Goal: Task Accomplishment & Management: Manage account settings

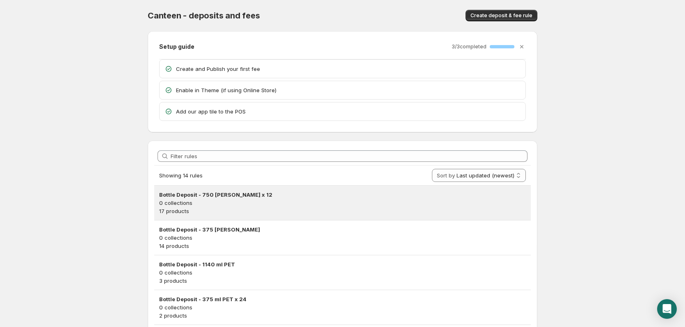
click at [244, 209] on p "17 products" at bounding box center [342, 211] width 367 height 8
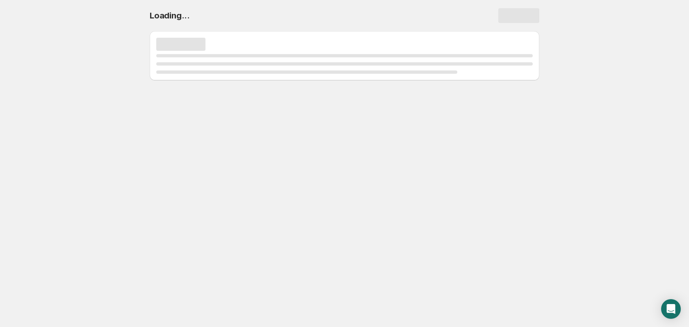
select select "deactive"
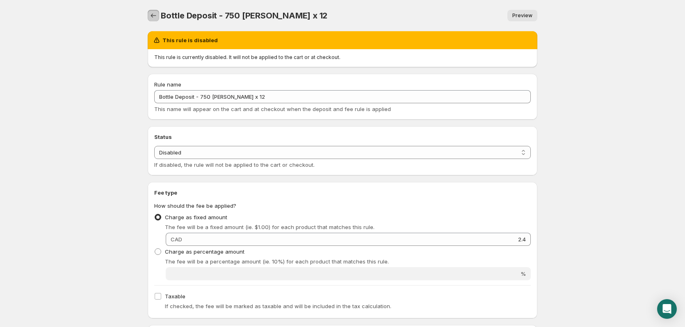
click at [153, 14] on icon "Settings" at bounding box center [153, 15] width 8 height 8
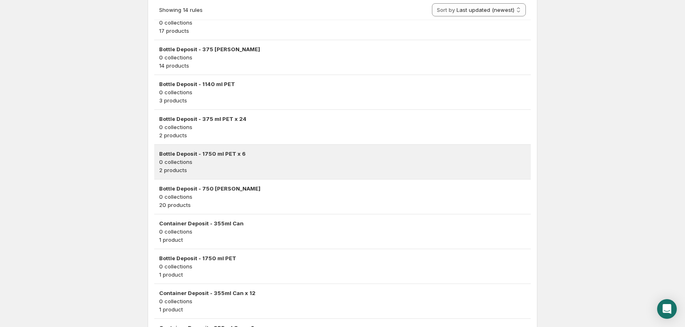
scroll to position [256, 0]
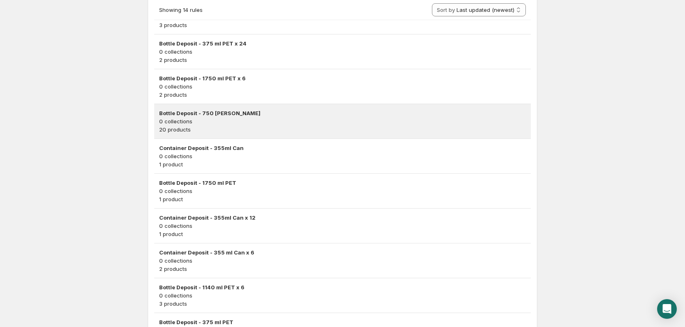
click at [262, 123] on p "0 collections" at bounding box center [342, 121] width 367 height 8
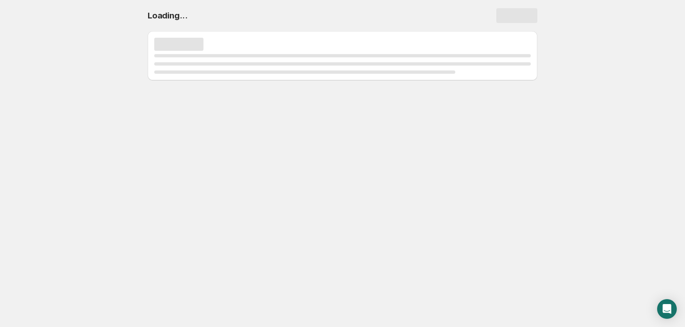
scroll to position [0, 0]
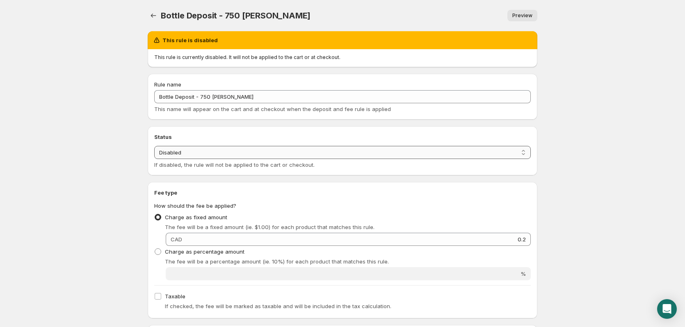
click at [257, 154] on select "Enabled Disabled" at bounding box center [342, 152] width 376 height 13
select select "active"
click at [154, 146] on select "Enabled Disabled" at bounding box center [342, 152] width 376 height 13
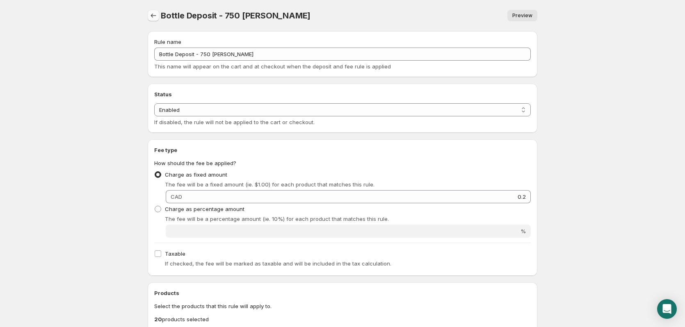
click at [152, 18] on icon "Settings" at bounding box center [153, 15] width 8 height 8
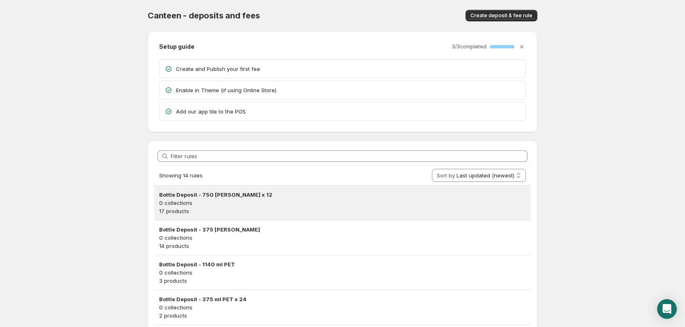
click at [254, 203] on p "0 collections" at bounding box center [342, 203] width 367 height 8
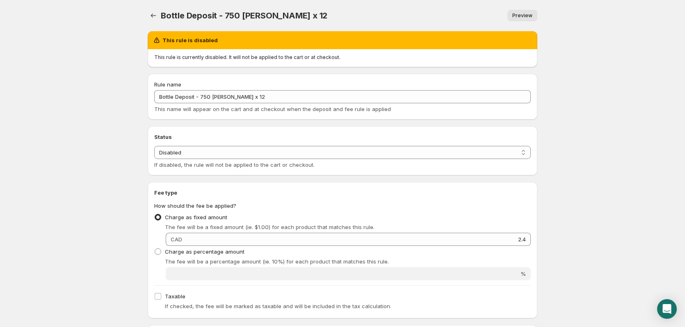
click at [215, 160] on div "Status Enabled Disabled Disabled If disabled, the rule will not be applied to t…" at bounding box center [342, 157] width 376 height 23
click at [212, 155] on select "Enabled Disabled" at bounding box center [342, 152] width 376 height 13
select select "active"
click at [154, 146] on select "Enabled Disabled" at bounding box center [342, 152] width 376 height 13
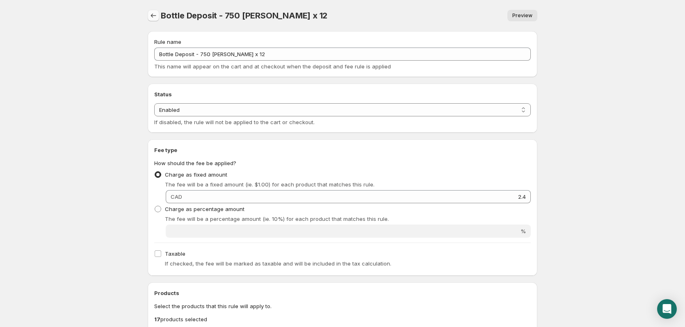
click at [153, 16] on icon "Settings" at bounding box center [153, 15] width 8 height 8
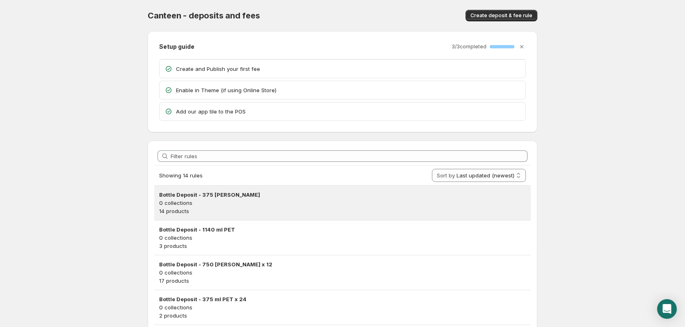
click at [214, 212] on p "14 products" at bounding box center [342, 211] width 367 height 8
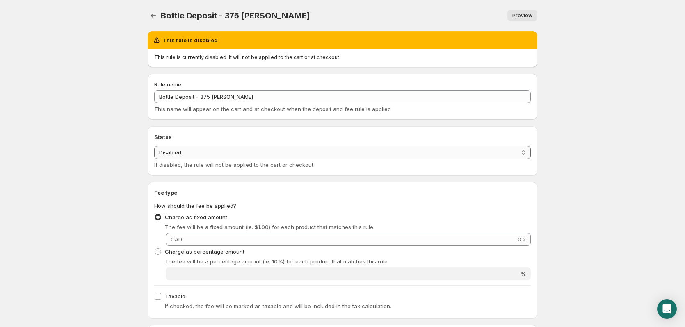
click at [203, 148] on select "Enabled Disabled" at bounding box center [342, 152] width 376 height 13
select select "active"
click at [154, 146] on select "Enabled Disabled" at bounding box center [342, 152] width 376 height 13
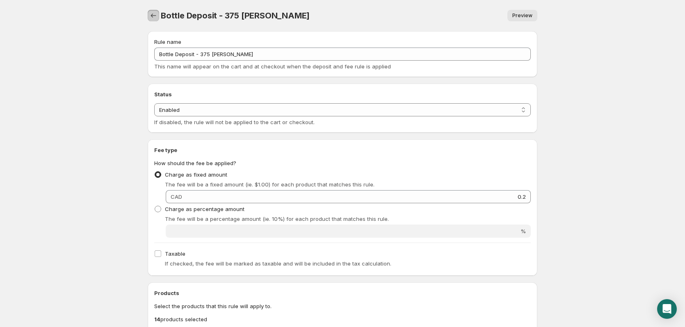
click at [156, 18] on icon "Settings" at bounding box center [153, 15] width 8 height 8
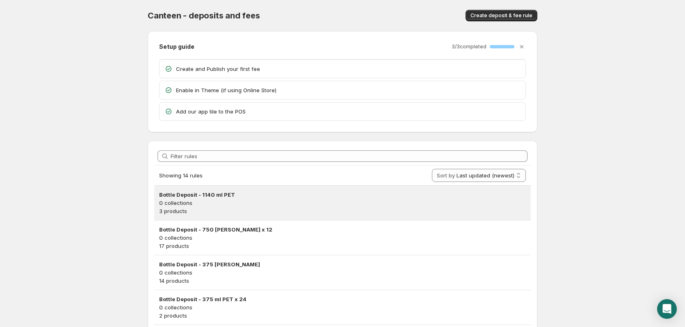
click at [259, 198] on h3 "Bottle Deposit - 1140 ml PET" at bounding box center [342, 195] width 367 height 8
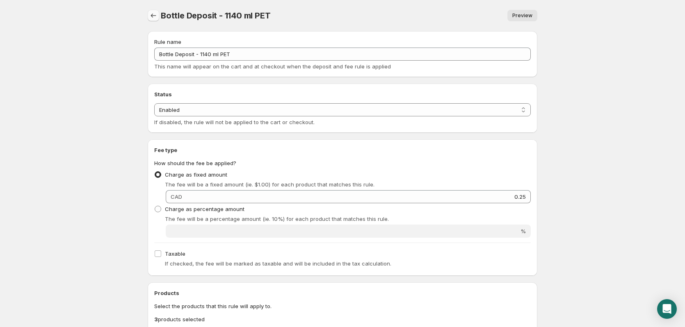
click at [155, 18] on icon "Settings" at bounding box center [153, 15] width 8 height 8
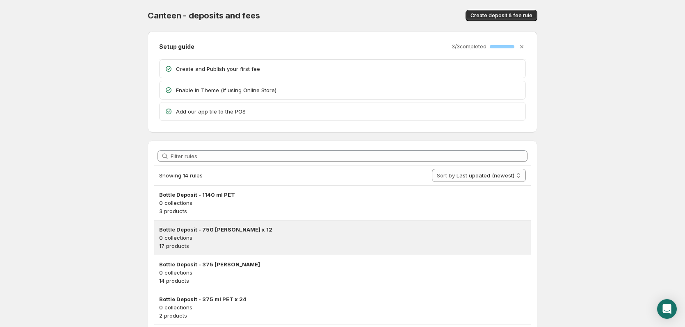
click at [265, 233] on h3 "Bottle Deposit - 750 [PERSON_NAME] x 12" at bounding box center [342, 229] width 367 height 8
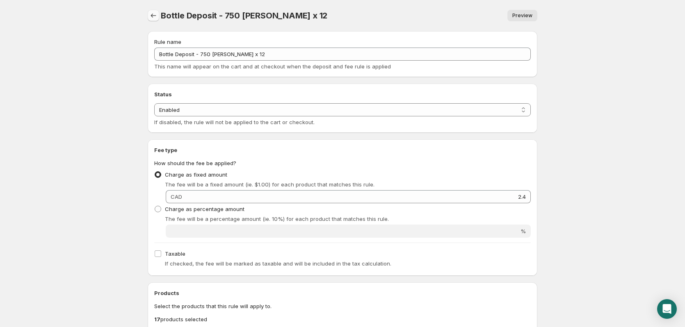
click at [152, 14] on icon "Settings" at bounding box center [153, 15] width 8 height 8
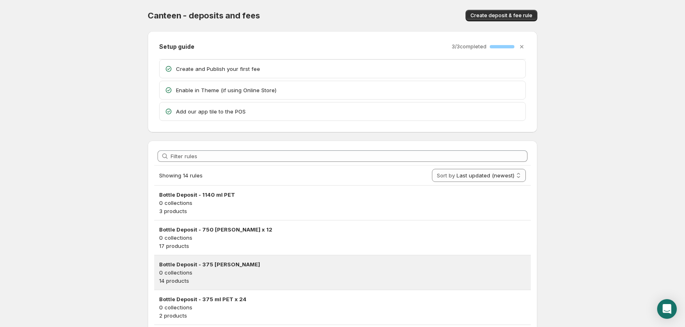
click at [240, 266] on h3 "Bottle Deposit - 375 [PERSON_NAME]" at bounding box center [342, 264] width 367 height 8
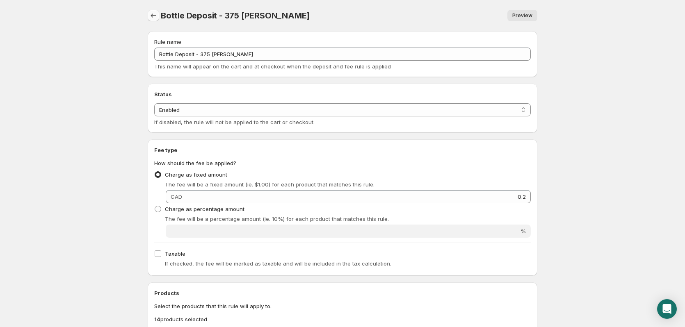
click at [156, 12] on icon "Settings" at bounding box center [153, 15] width 8 height 8
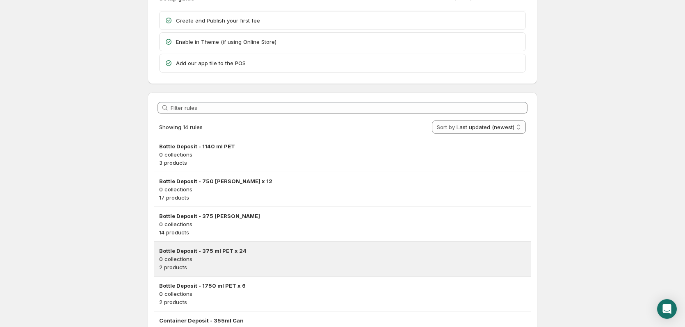
scroll to position [123, 0]
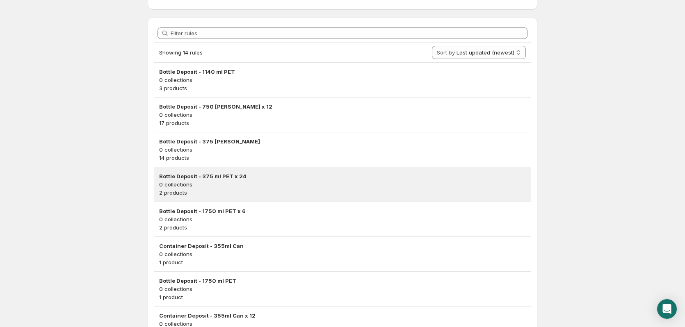
click at [266, 188] on p "0 collections" at bounding box center [342, 184] width 367 height 8
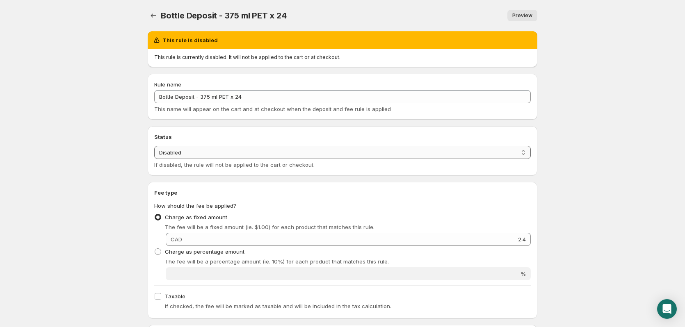
click at [204, 148] on select "Enabled Disabled" at bounding box center [342, 152] width 376 height 13
select select "active"
click at [154, 146] on select "Enabled Disabled" at bounding box center [342, 152] width 376 height 13
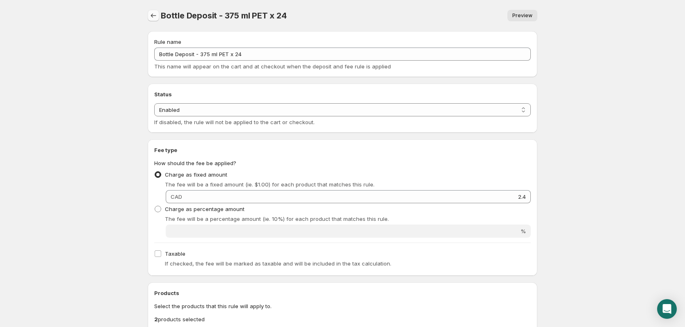
click at [152, 16] on icon "Settings" at bounding box center [153, 15] width 8 height 8
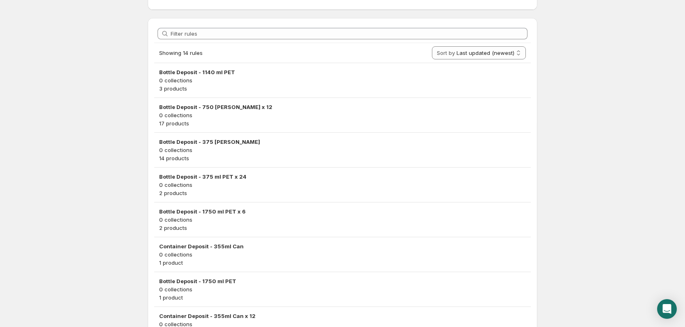
scroll to position [123, 0]
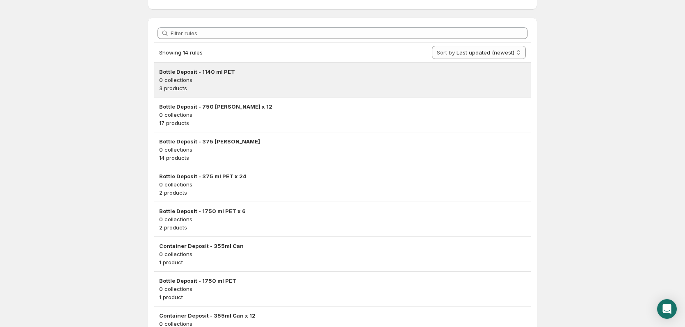
click at [288, 93] on div "Bottle Deposit - 1140 ml PET 0 collections 3 products" at bounding box center [342, 80] width 376 height 34
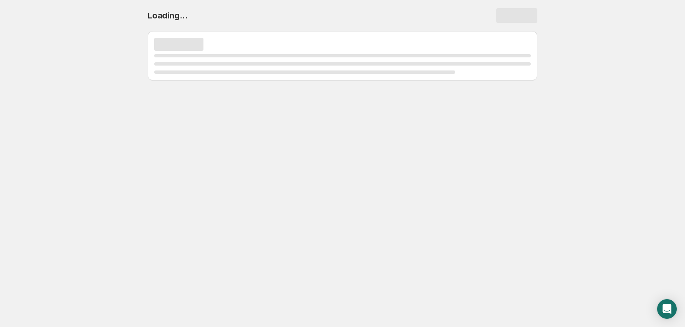
scroll to position [0, 0]
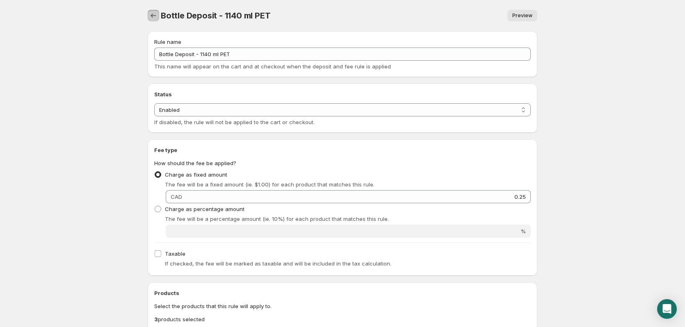
click at [157, 13] on icon "Settings" at bounding box center [153, 15] width 8 height 8
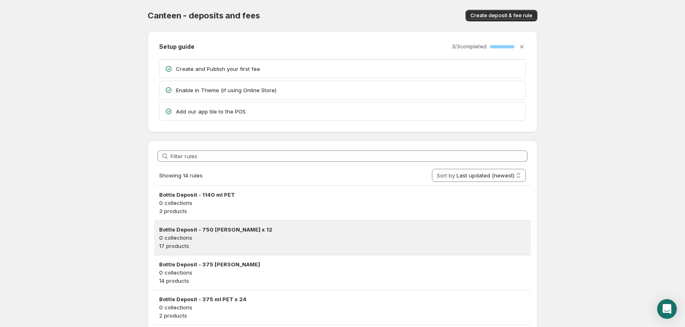
click at [251, 232] on h3 "Bottle Deposit - 750 [PERSON_NAME] x 12" at bounding box center [342, 229] width 367 height 8
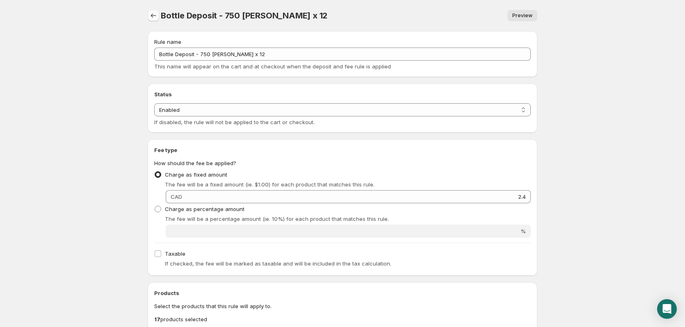
click at [154, 15] on icon "Settings" at bounding box center [153, 15] width 8 height 8
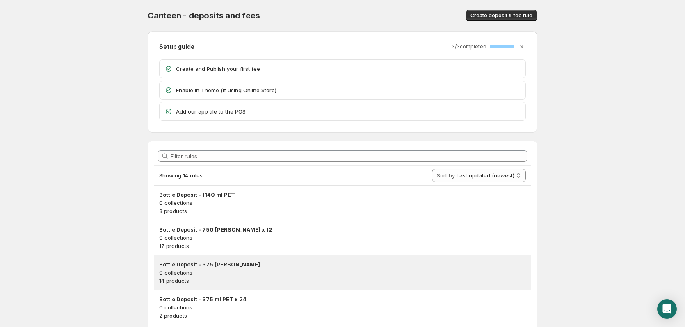
click at [240, 269] on p "0 collections" at bounding box center [342, 273] width 367 height 8
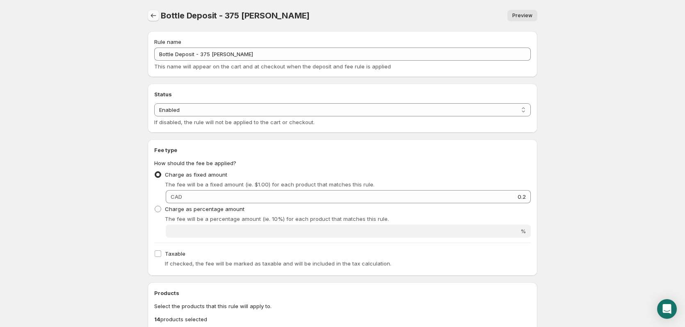
click at [154, 15] on icon "Settings" at bounding box center [153, 15] width 8 height 8
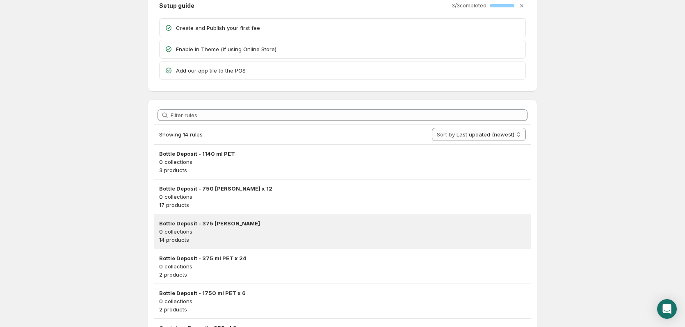
scroll to position [82, 0]
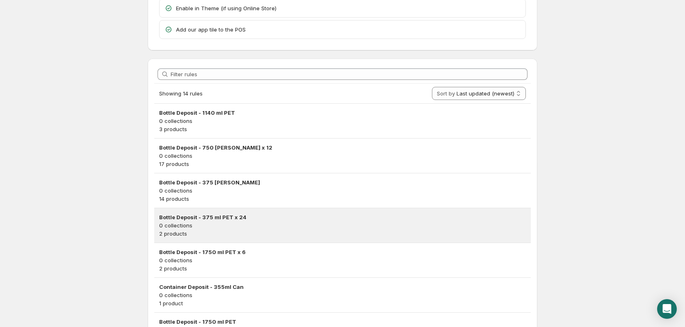
click at [242, 230] on p "2 products" at bounding box center [342, 234] width 367 height 8
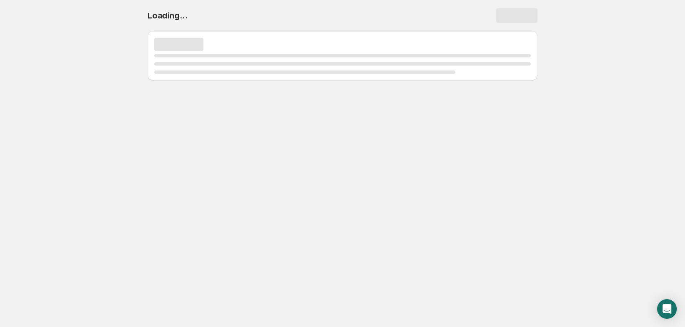
scroll to position [0, 0]
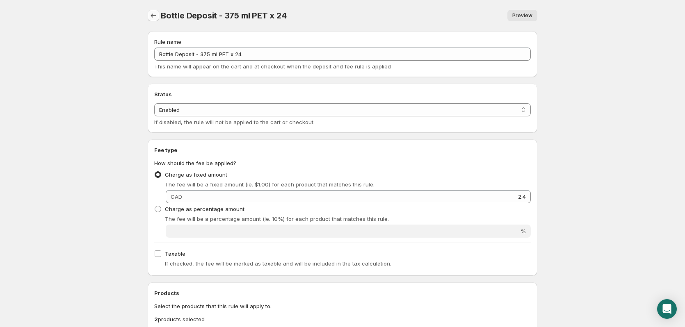
click at [156, 15] on icon "Settings" at bounding box center [153, 15] width 8 height 8
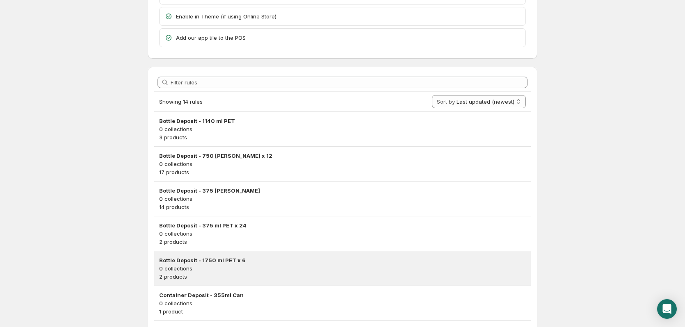
scroll to position [82, 0]
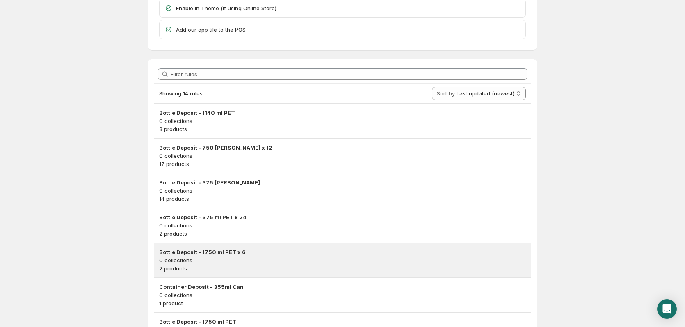
click at [249, 264] on p "0 collections" at bounding box center [342, 260] width 367 height 8
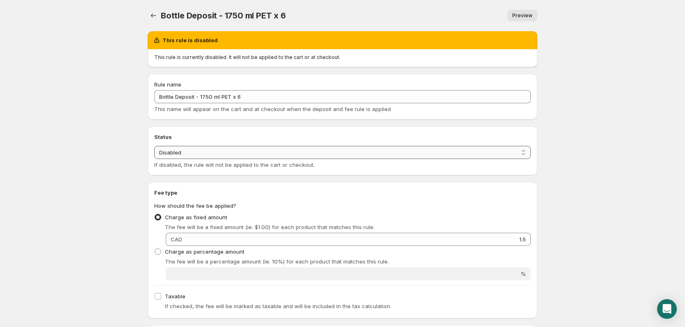
click at [222, 155] on select "Enabled Disabled" at bounding box center [342, 152] width 376 height 13
select select "active"
click at [154, 146] on select "Enabled Disabled" at bounding box center [342, 152] width 376 height 13
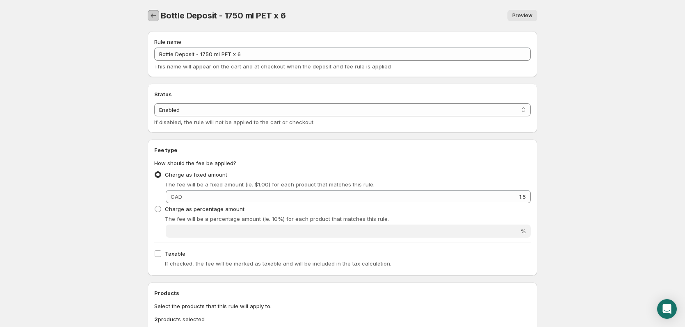
click at [157, 10] on button "Settings" at bounding box center [153, 15] width 11 height 11
click at [153, 16] on icon "Settings" at bounding box center [153, 15] width 8 height 8
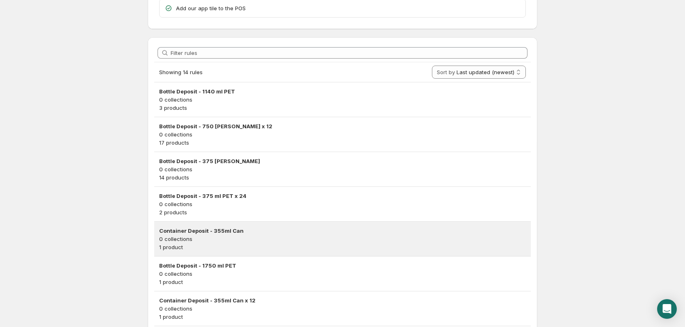
scroll to position [123, 0]
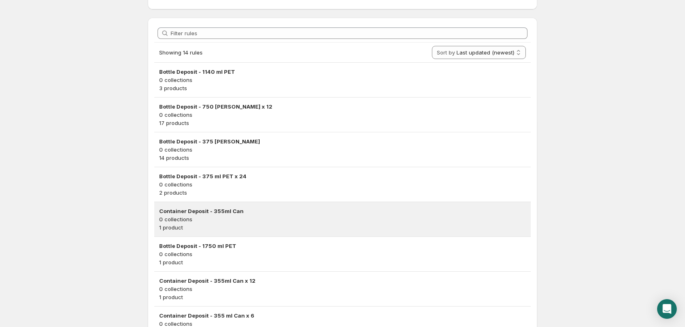
click at [275, 218] on p "0 collections" at bounding box center [342, 219] width 367 height 8
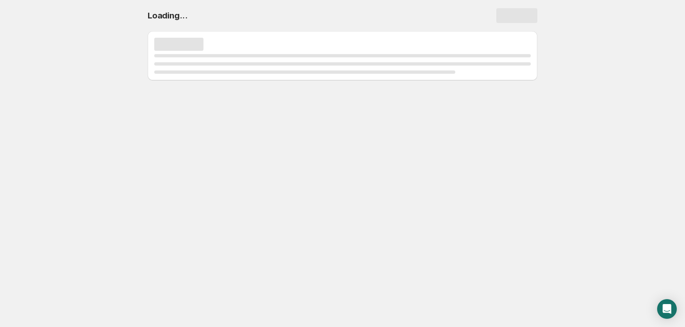
scroll to position [0, 0]
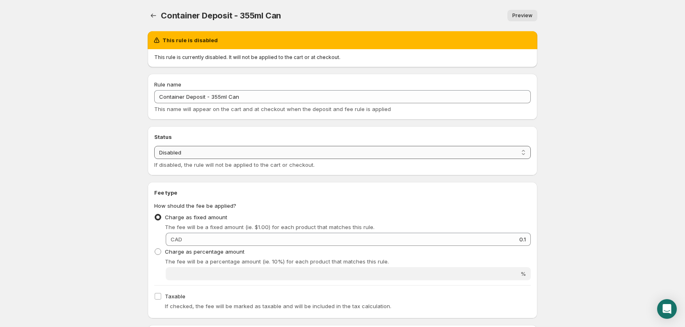
click at [248, 153] on select "Enabled Disabled" at bounding box center [342, 152] width 376 height 13
select select "active"
click at [154, 146] on select "Enabled Disabled" at bounding box center [342, 152] width 376 height 13
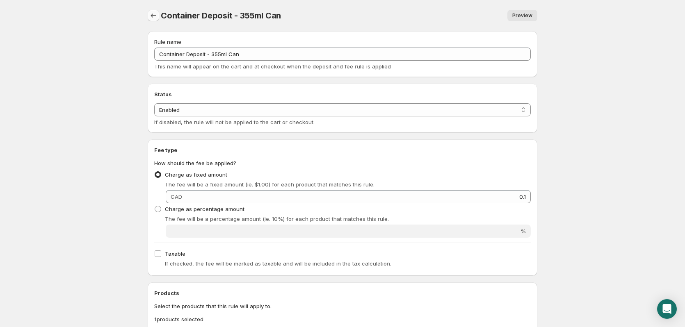
click at [153, 17] on icon "Settings" at bounding box center [153, 15] width 8 height 8
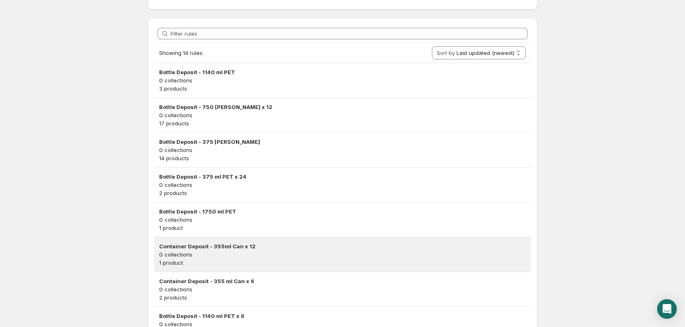
scroll to position [123, 0]
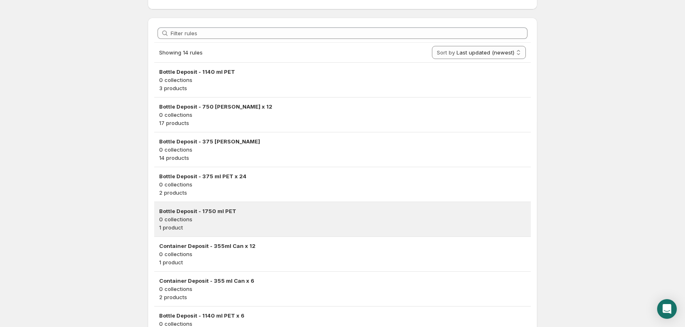
click at [248, 225] on p "1 product" at bounding box center [342, 227] width 367 height 8
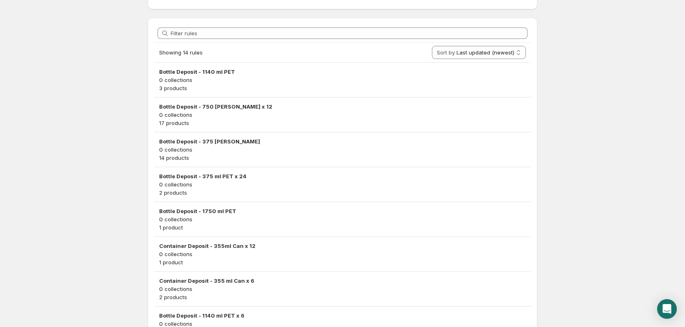
scroll to position [0, 0]
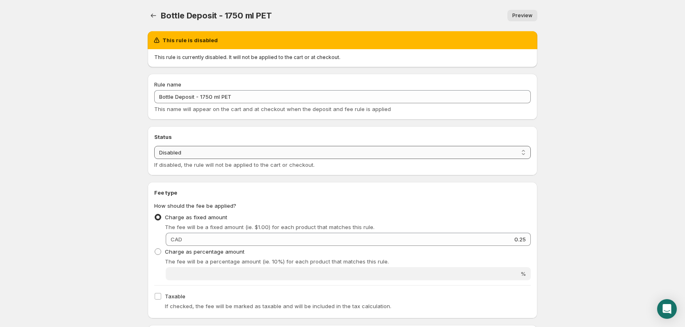
click at [248, 152] on select "Enabled Disabled" at bounding box center [342, 152] width 376 height 13
select select "active"
click at [154, 146] on select "Enabled Disabled" at bounding box center [342, 152] width 376 height 13
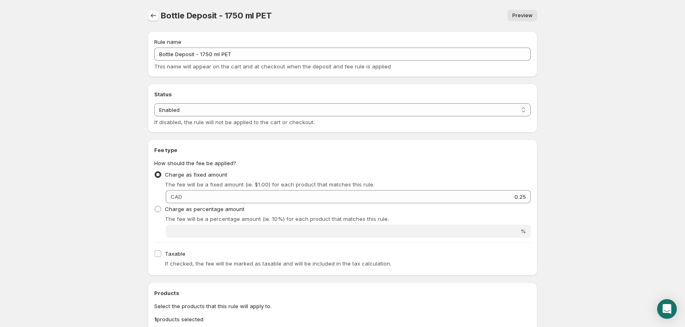
click at [154, 18] on icon "Settings" at bounding box center [153, 15] width 8 height 8
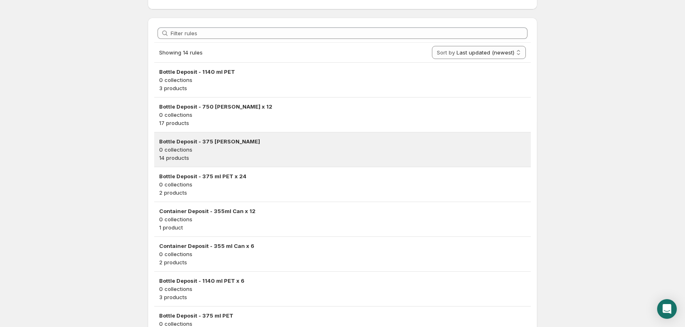
scroll to position [164, 0]
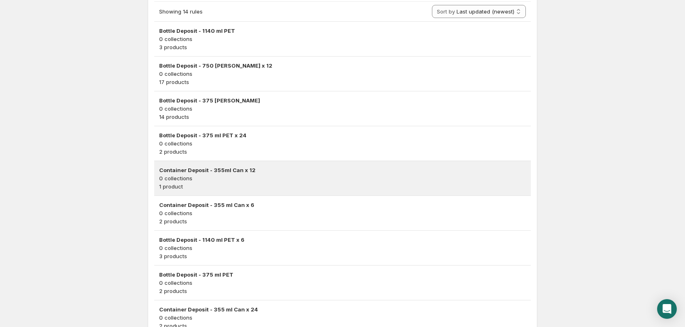
click at [264, 177] on p "0 collections" at bounding box center [342, 178] width 367 height 8
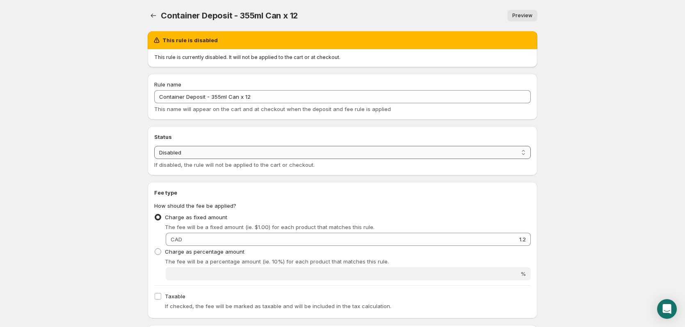
click at [263, 157] on select "Enabled Disabled" at bounding box center [342, 152] width 376 height 13
select select "active"
click at [154, 146] on select "Enabled Disabled" at bounding box center [342, 152] width 376 height 13
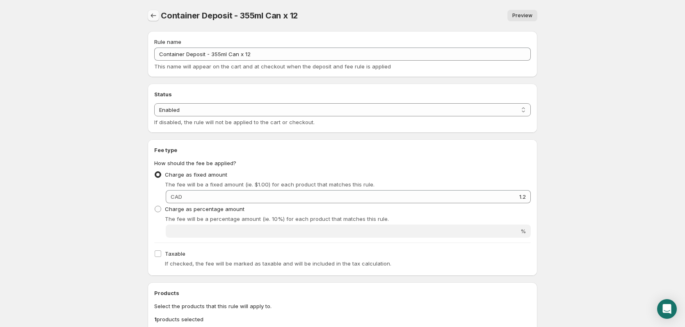
click at [154, 16] on icon "Settings" at bounding box center [153, 15] width 8 height 8
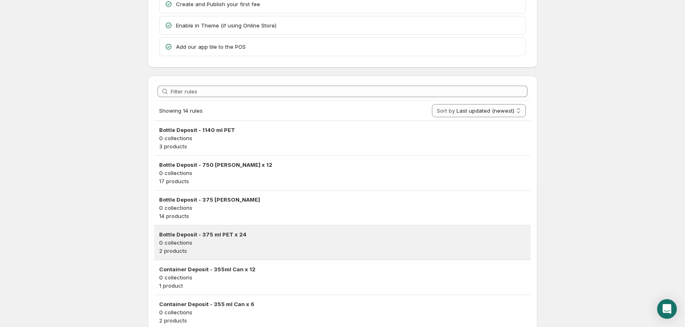
scroll to position [164, 0]
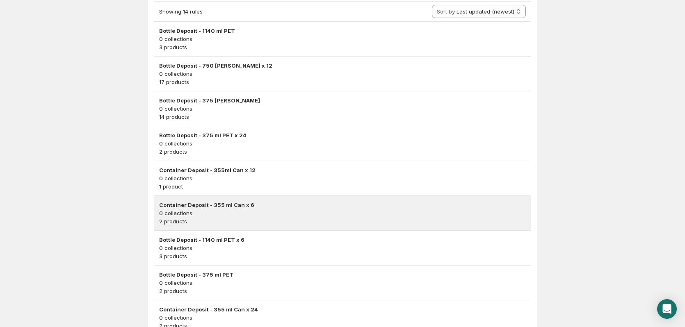
click at [261, 208] on h3 "Container Deposit - 355 ml Can x 6" at bounding box center [342, 205] width 367 height 8
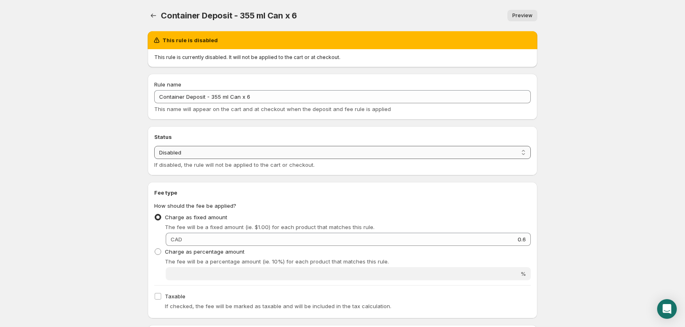
click at [253, 153] on select "Enabled Disabled" at bounding box center [342, 152] width 376 height 13
select select "active"
click at [154, 146] on select "Enabled Disabled" at bounding box center [342, 152] width 376 height 13
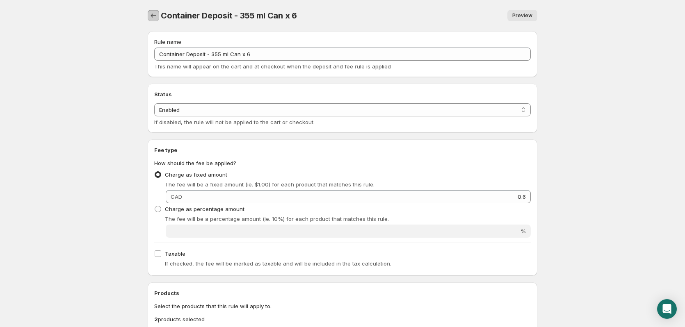
click at [152, 17] on icon "Settings" at bounding box center [153, 16] width 5 height 4
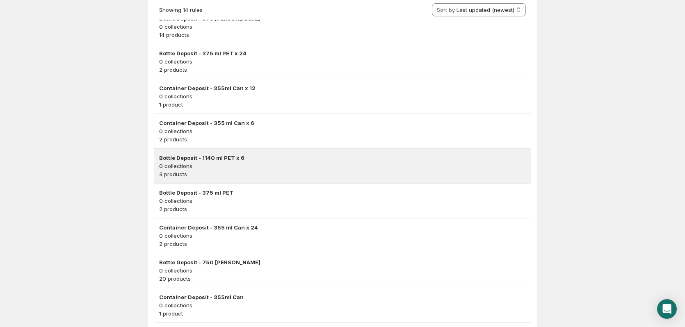
scroll to position [287, 0]
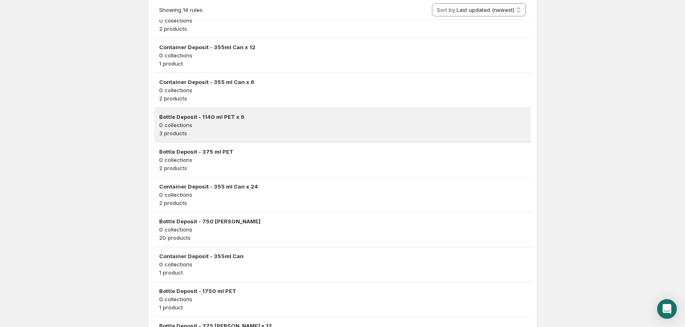
click at [249, 126] on p "0 collections" at bounding box center [342, 125] width 367 height 8
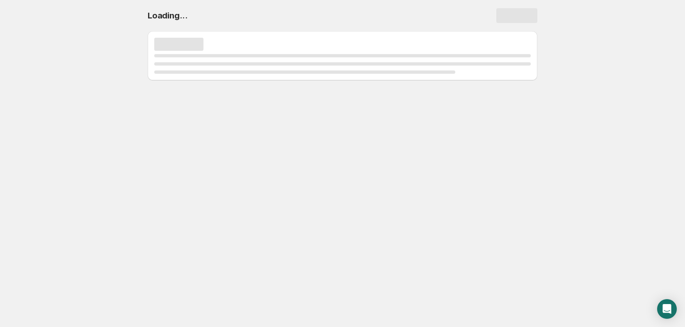
scroll to position [0, 0]
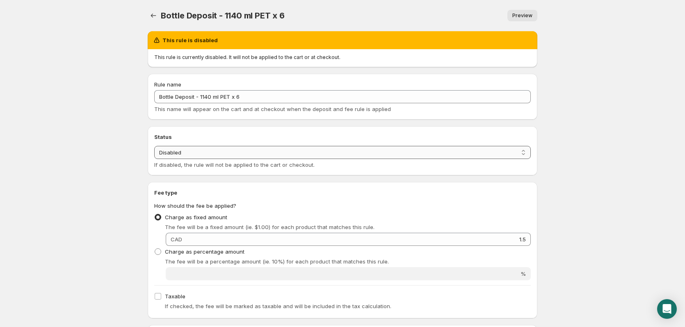
click at [243, 149] on select "Enabled Disabled" at bounding box center [342, 152] width 376 height 13
select select "active"
click at [154, 146] on select "Enabled Disabled" at bounding box center [342, 152] width 376 height 13
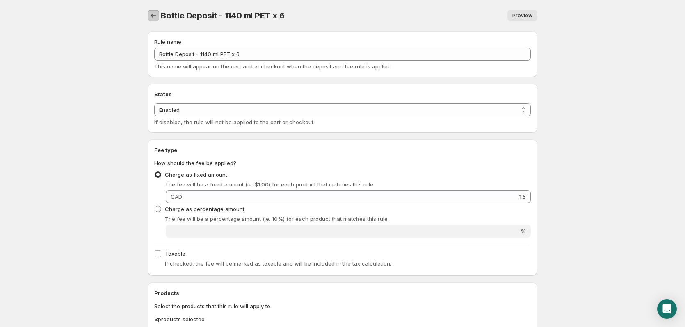
click at [149, 15] on button "Settings" at bounding box center [153, 15] width 11 height 11
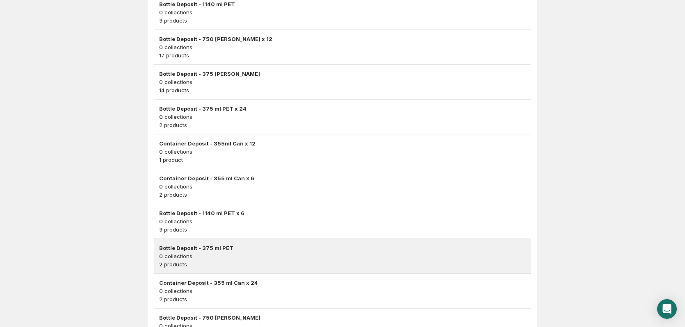
scroll to position [205, 0]
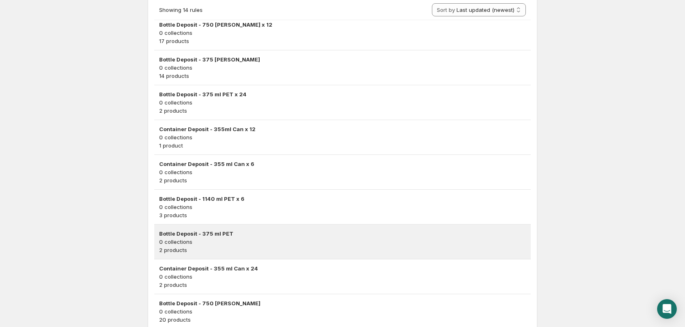
click at [230, 235] on h3 "Bottle Deposit - 375 ml PET" at bounding box center [342, 234] width 367 height 8
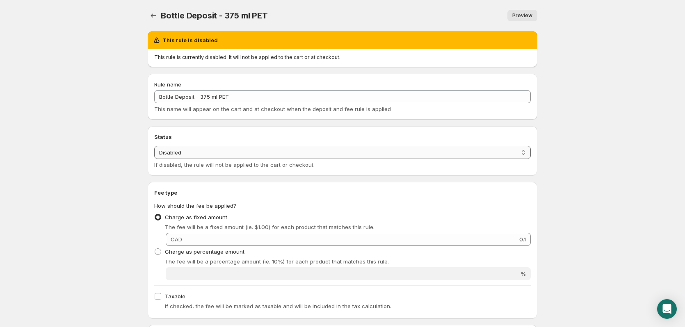
click at [242, 156] on select "Enabled Disabled" at bounding box center [342, 152] width 376 height 13
select select "active"
click at [154, 146] on select "Enabled Disabled" at bounding box center [342, 152] width 376 height 13
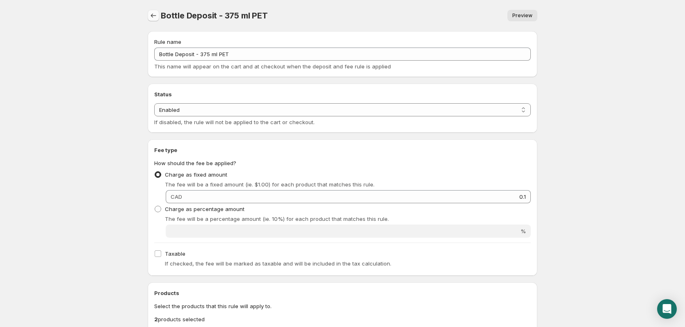
click at [158, 13] on button "Settings" at bounding box center [153, 15] width 11 height 11
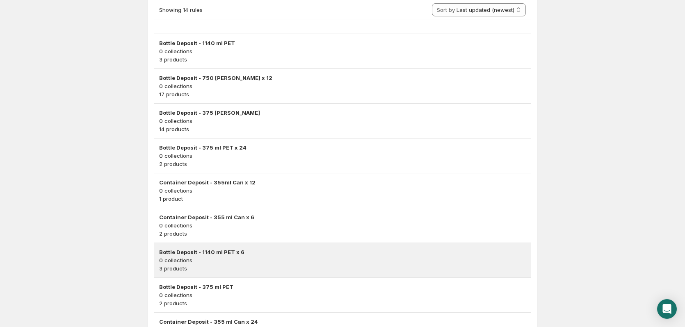
scroll to position [287, 0]
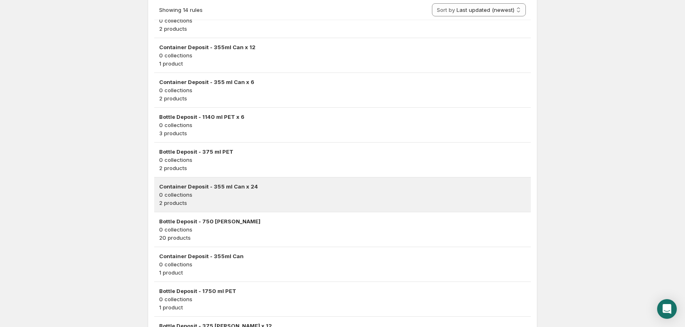
click at [274, 201] on p "2 products" at bounding box center [342, 203] width 367 height 8
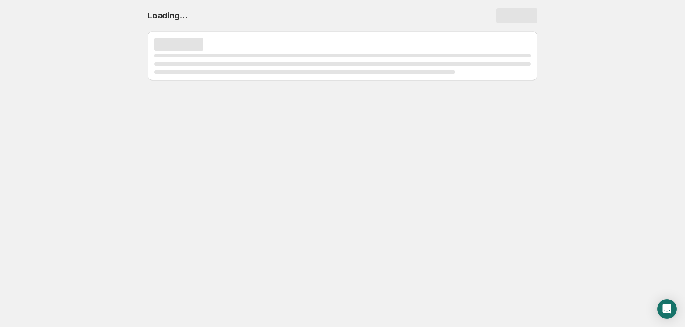
scroll to position [0, 0]
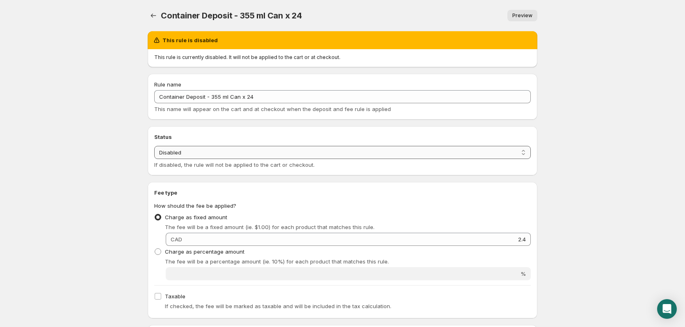
click at [245, 148] on select "Enabled Disabled" at bounding box center [342, 152] width 376 height 13
select select "active"
click at [154, 146] on select "Enabled Disabled" at bounding box center [342, 152] width 376 height 13
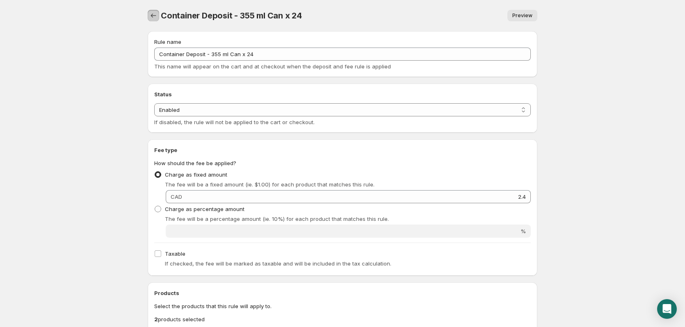
click at [154, 20] on button "Settings" at bounding box center [153, 15] width 11 height 11
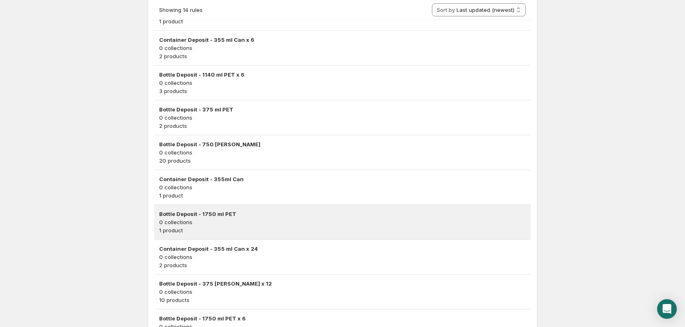
scroll to position [369, 0]
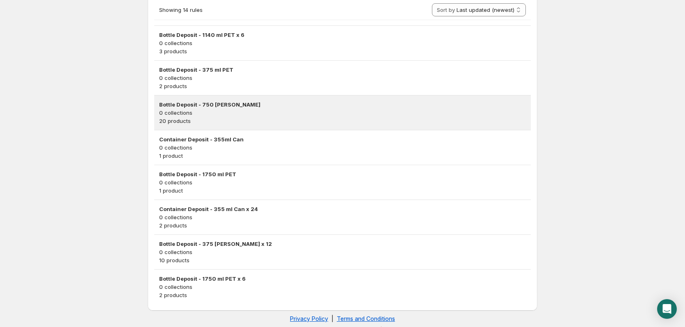
click at [254, 107] on h3 "Bottle Deposit - 750 [PERSON_NAME]" at bounding box center [342, 104] width 367 height 8
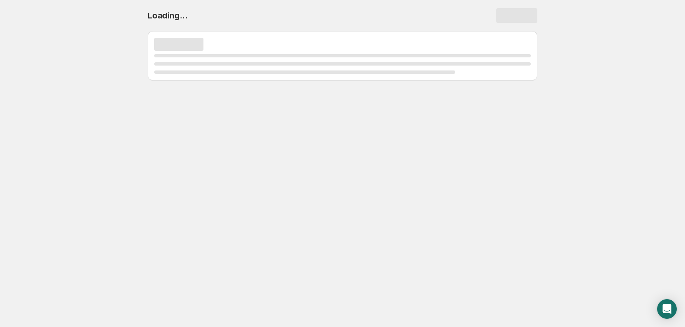
scroll to position [0, 0]
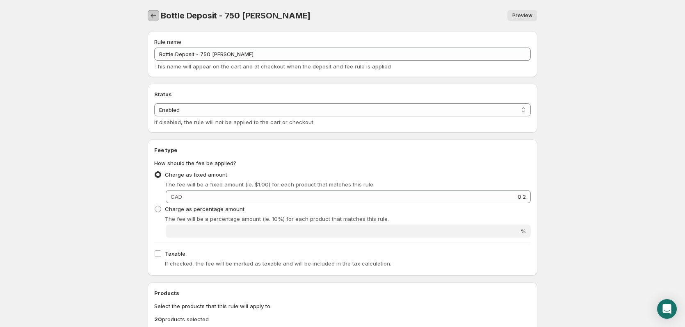
click at [152, 13] on icon "Settings" at bounding box center [153, 15] width 8 height 8
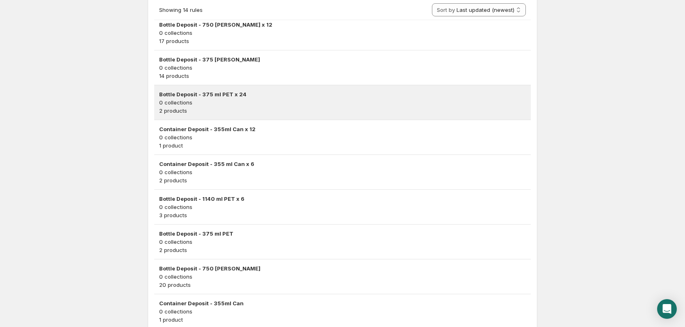
scroll to position [379, 0]
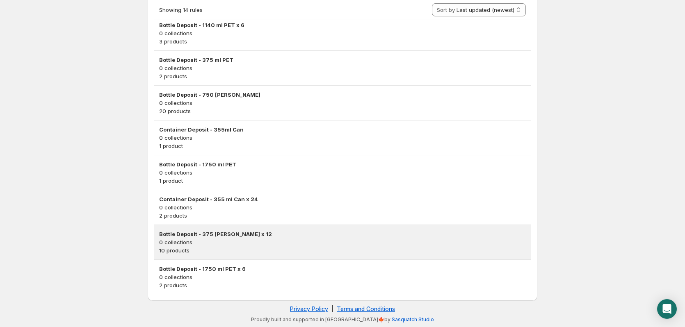
click at [231, 241] on p "0 collections" at bounding box center [342, 242] width 367 height 8
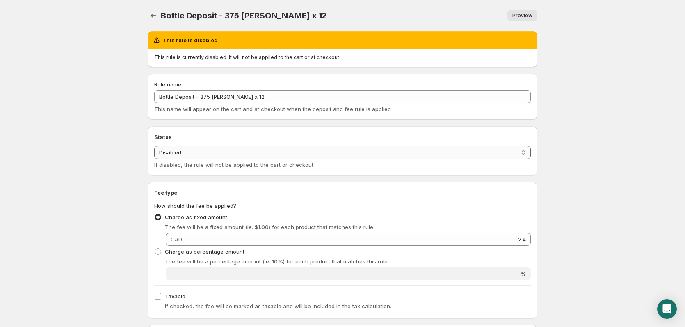
click at [262, 155] on select "Enabled Disabled" at bounding box center [342, 152] width 376 height 13
select select "active"
click at [154, 146] on select "Enabled Disabled" at bounding box center [342, 152] width 376 height 13
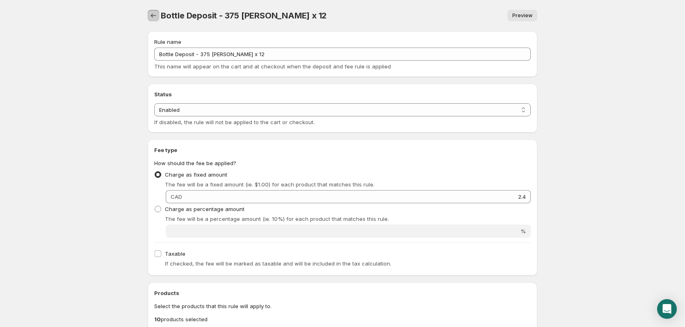
click at [153, 16] on icon "Settings" at bounding box center [153, 15] width 8 height 8
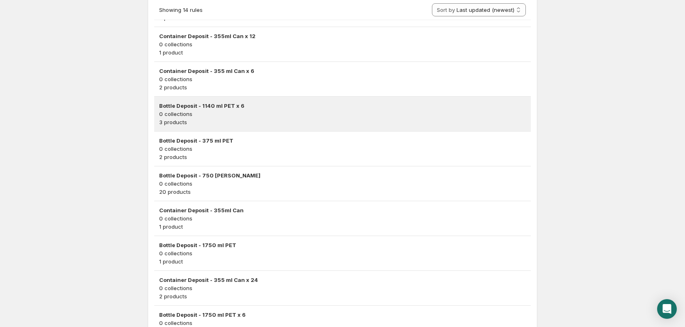
scroll to position [379, 0]
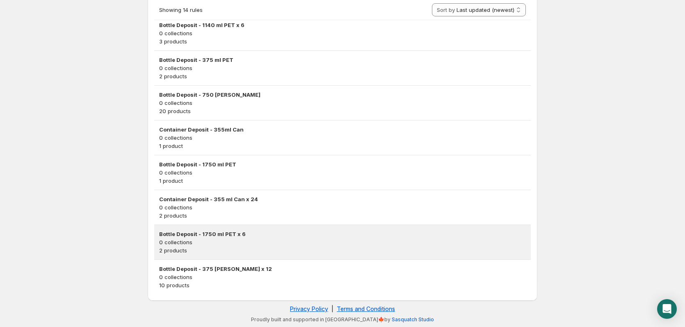
click at [236, 243] on p "0 collections" at bounding box center [342, 242] width 367 height 8
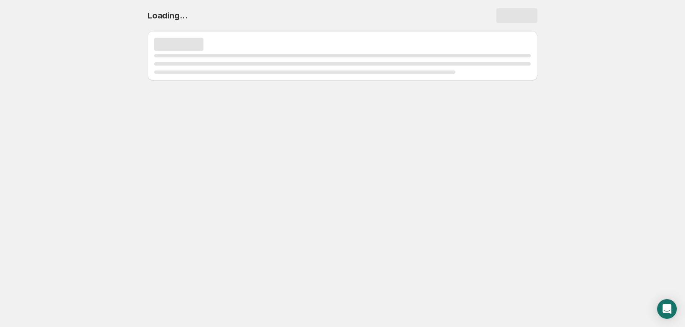
scroll to position [0, 0]
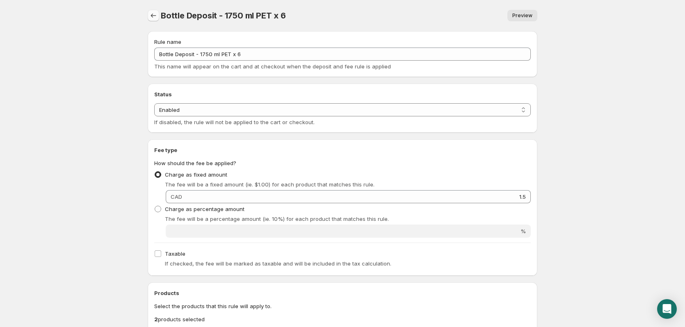
click at [155, 18] on icon "Settings" at bounding box center [153, 15] width 8 height 8
